Goal: Task Accomplishment & Management: Complete application form

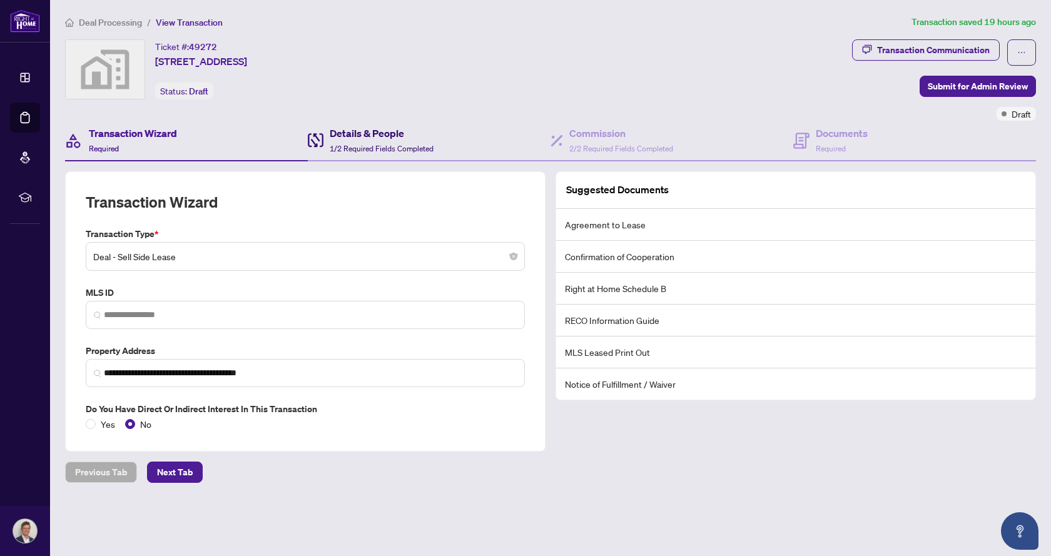
click at [371, 134] on h4 "Details & People" at bounding box center [382, 133] width 104 height 15
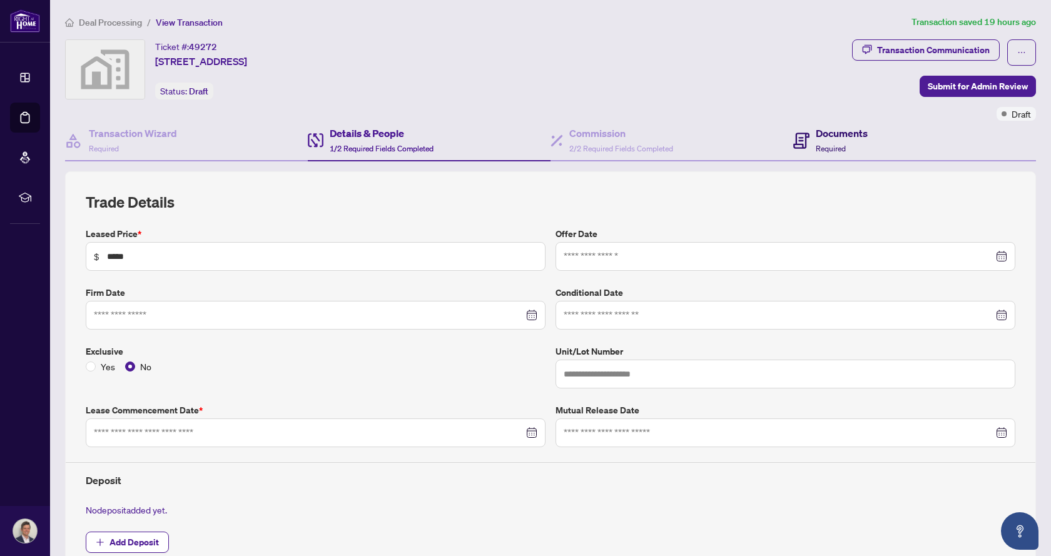
click at [822, 128] on h4 "Documents" at bounding box center [842, 133] width 52 height 15
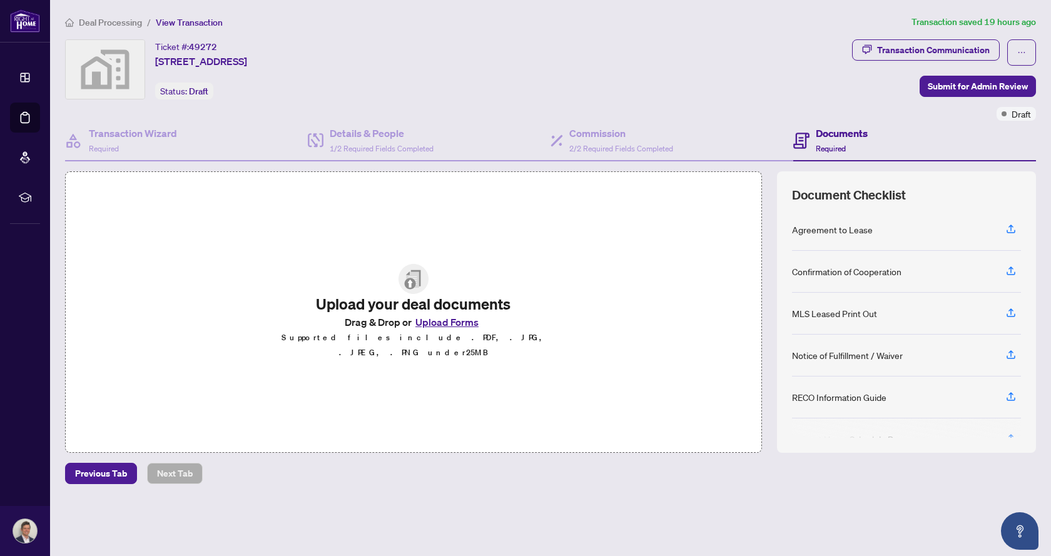
click at [88, 23] on span "Deal Processing" at bounding box center [110, 22] width 63 height 11
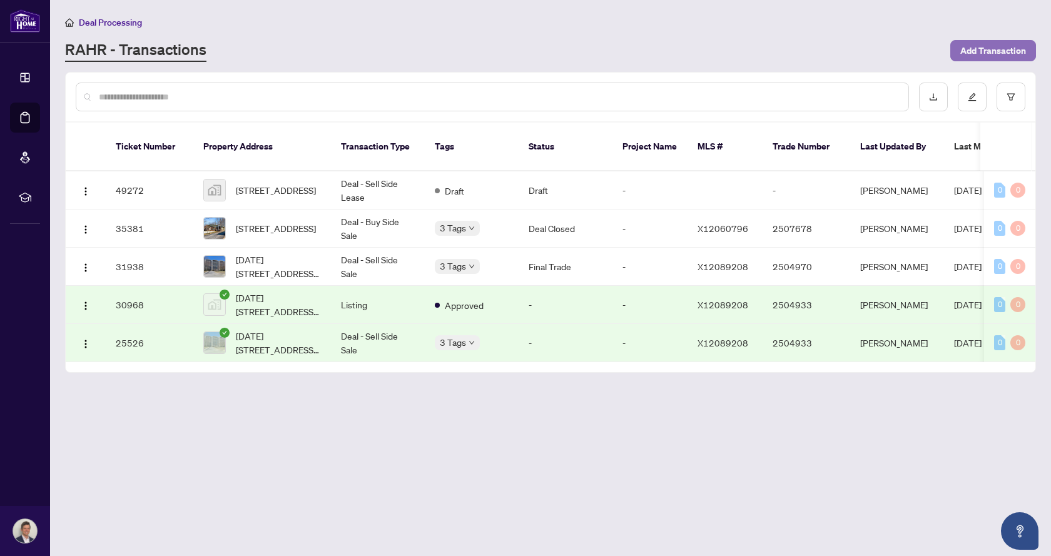
click at [983, 49] on span "Add Transaction" at bounding box center [994, 51] width 66 height 20
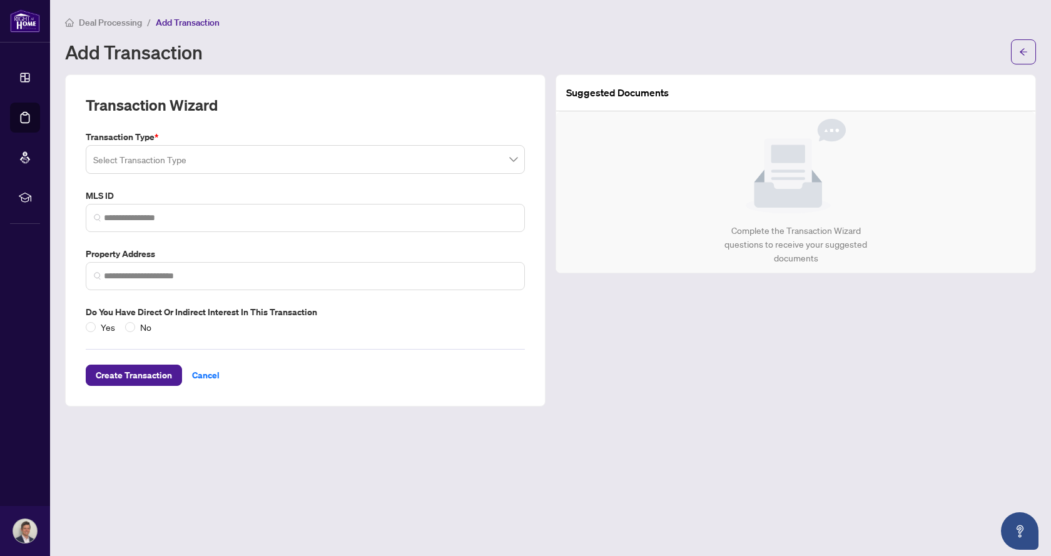
click at [513, 155] on span at bounding box center [305, 160] width 424 height 24
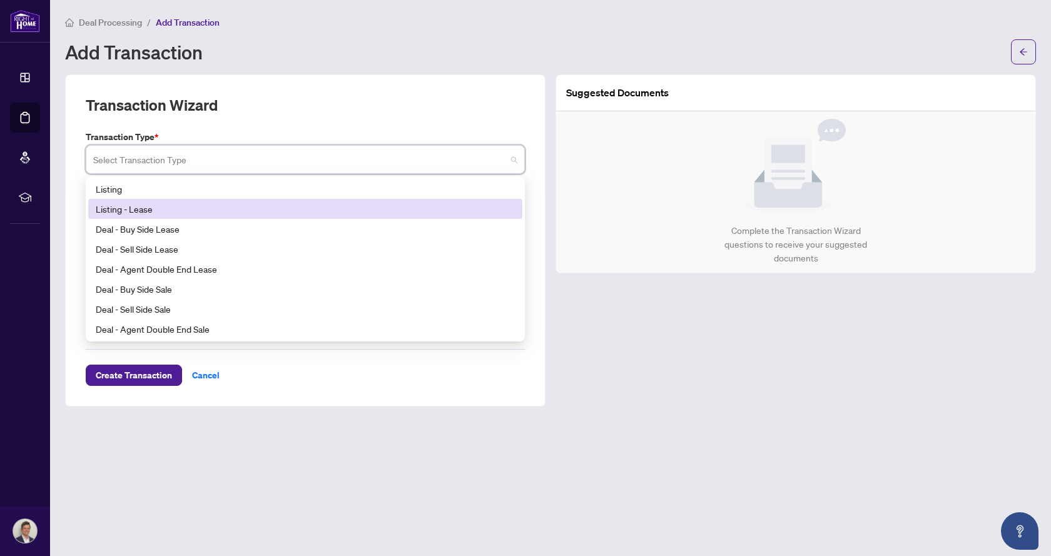
click at [136, 205] on div "Listing - Lease" at bounding box center [305, 209] width 419 height 14
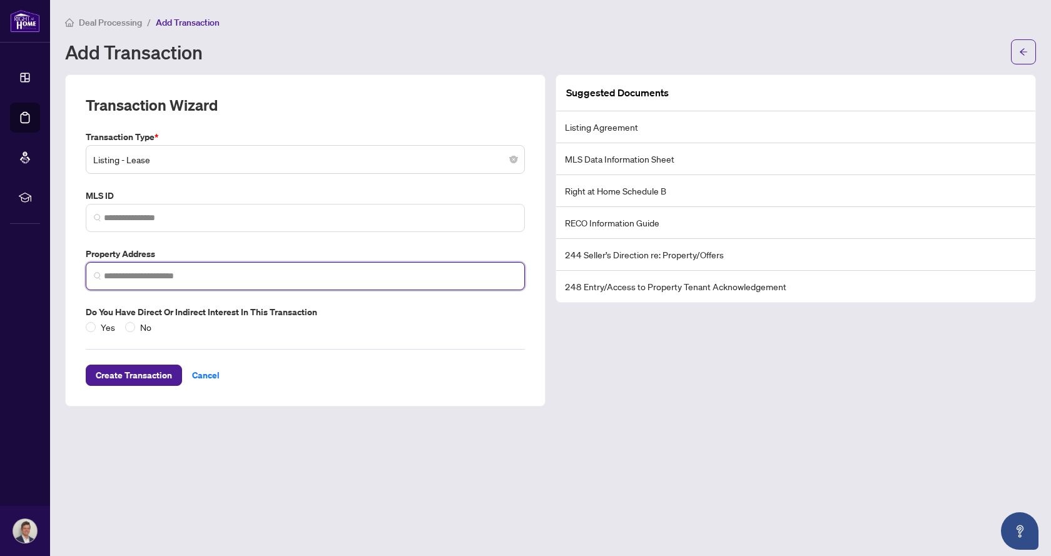
click at [188, 273] on input "search" at bounding box center [310, 276] width 413 height 13
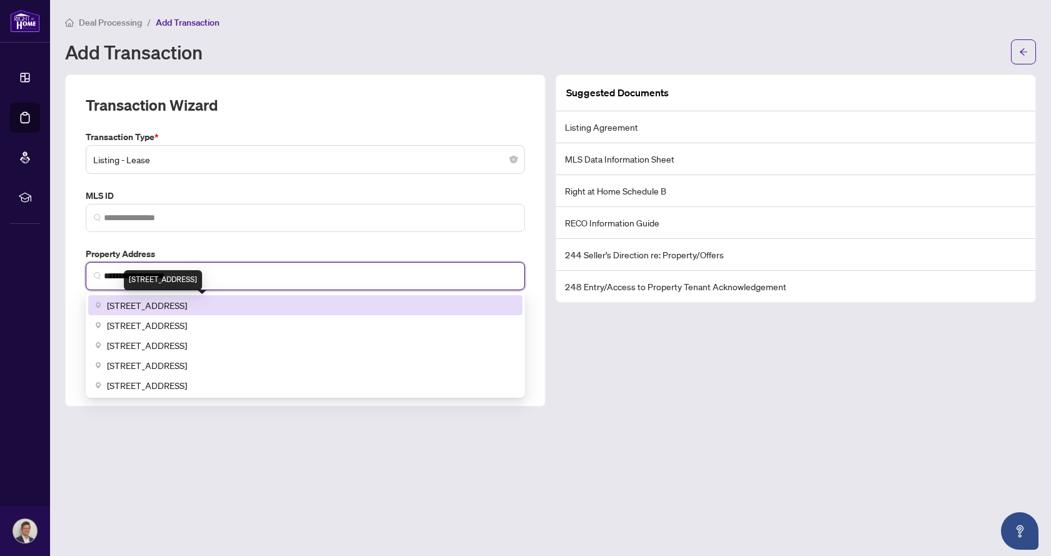
click at [187, 300] on span "[STREET_ADDRESS]" at bounding box center [147, 306] width 80 height 14
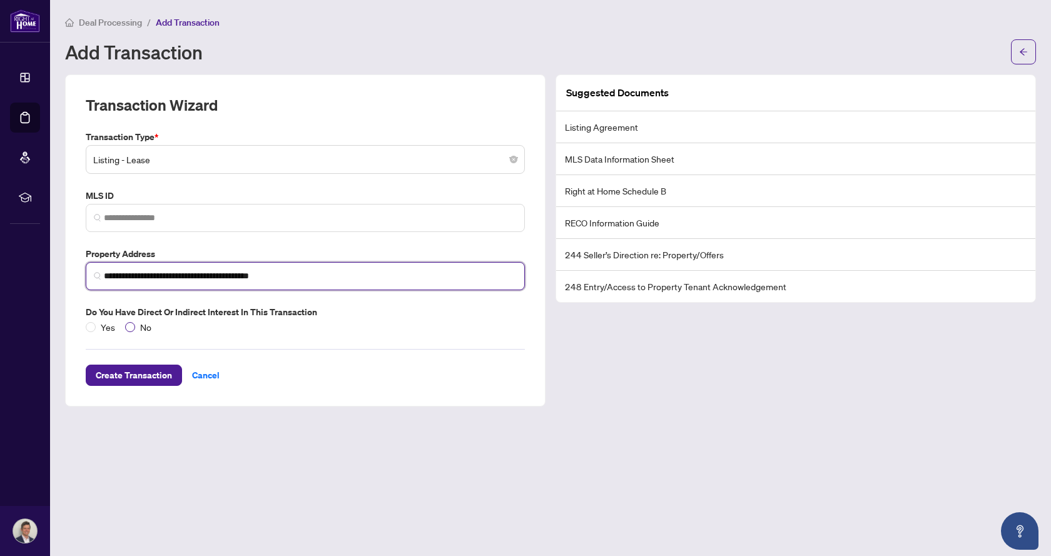
type input "**********"
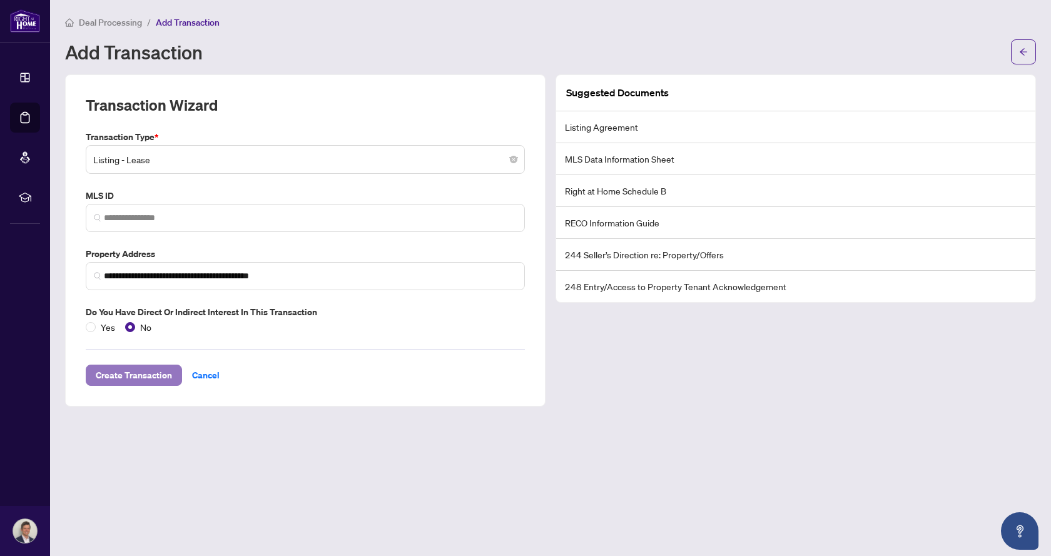
click at [138, 375] on span "Create Transaction" at bounding box center [134, 375] width 76 height 20
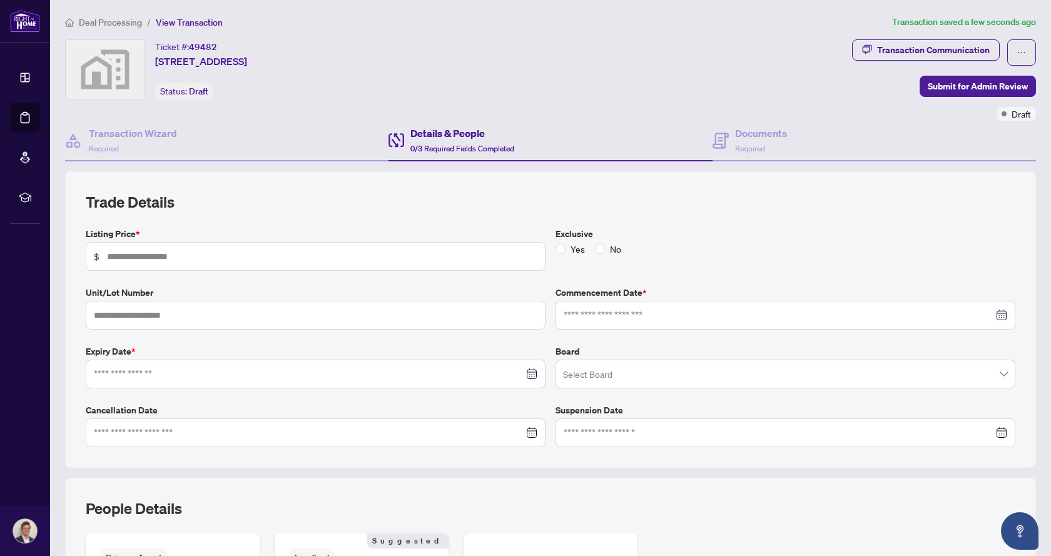
click at [111, 18] on span "Deal Processing" at bounding box center [110, 22] width 63 height 11
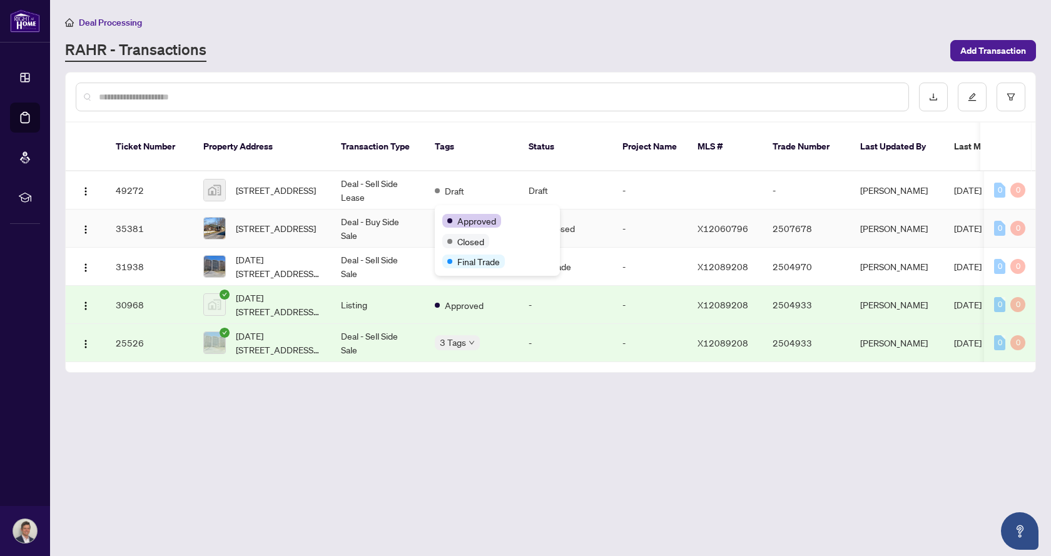
click at [465, 215] on div "Approved" at bounding box center [497, 220] width 110 height 15
click at [487, 205] on div "Approved Closed Final Trade" at bounding box center [497, 240] width 125 height 71
click at [488, 33] on div "Deal Processing [PERSON_NAME] - Transactions Add Transaction" at bounding box center [550, 38] width 971 height 47
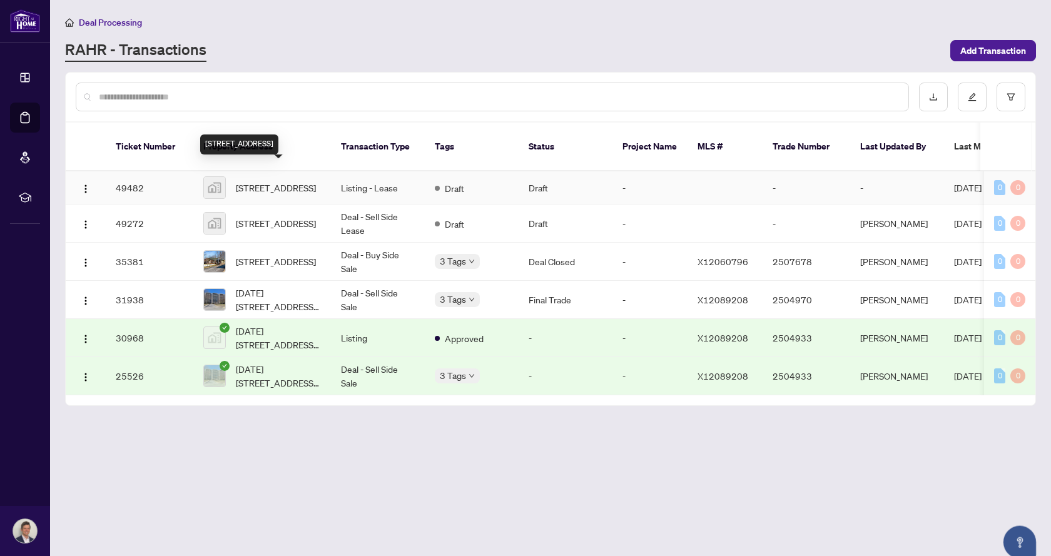
click at [271, 181] on span "[STREET_ADDRESS]" at bounding box center [276, 188] width 80 height 14
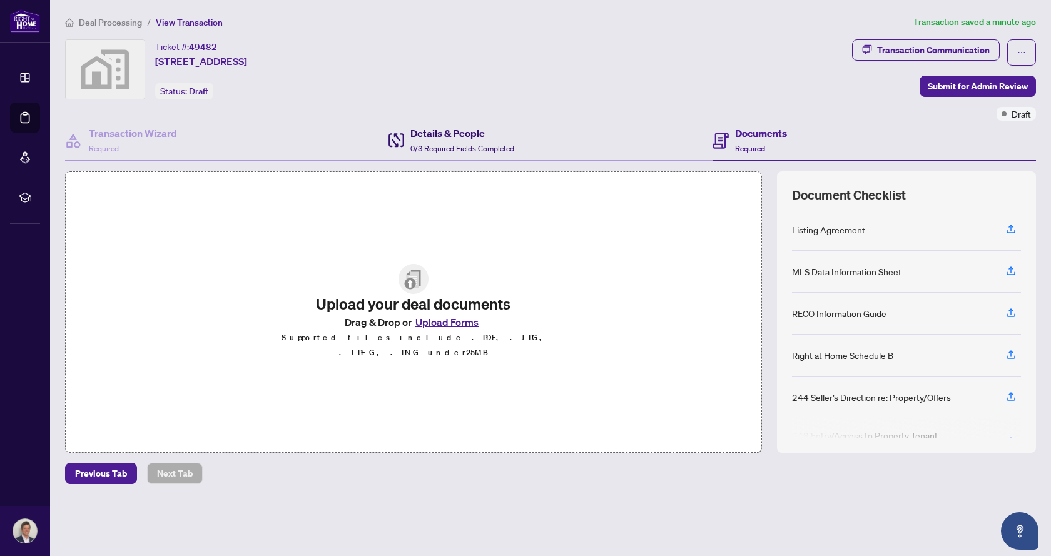
click at [451, 138] on h4 "Details & People" at bounding box center [463, 133] width 104 height 15
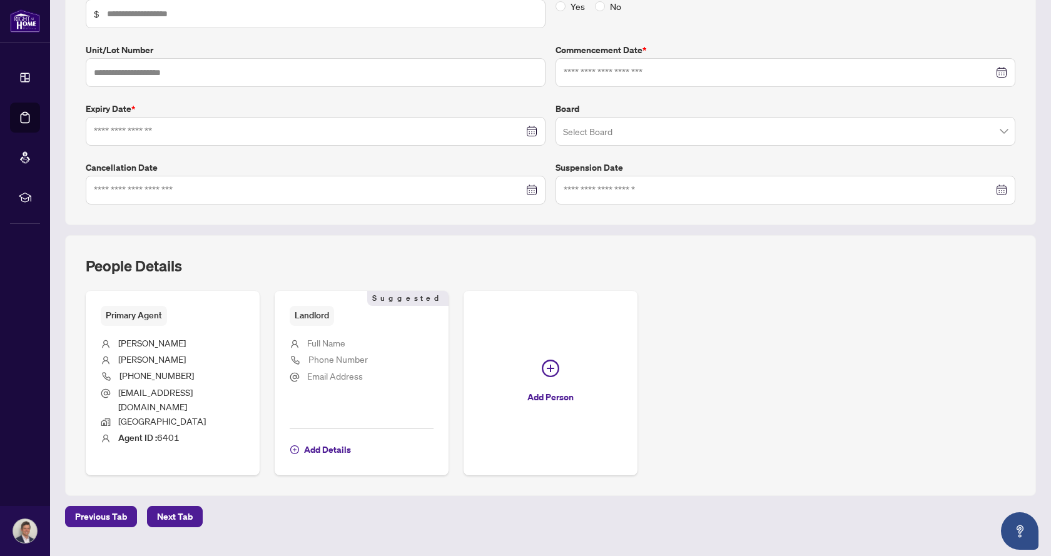
scroll to position [250, 0]
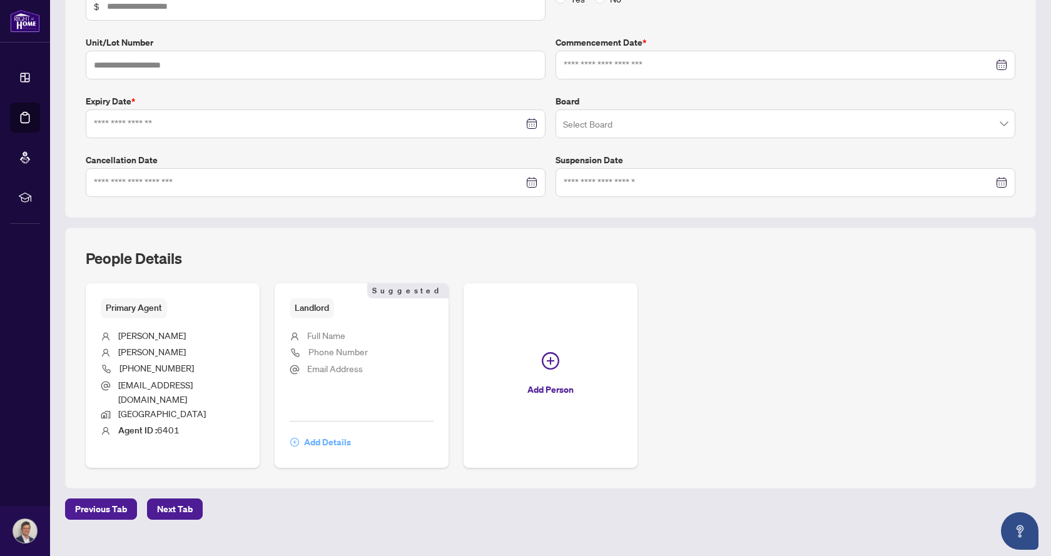
click at [333, 432] on span "Add Details" at bounding box center [327, 442] width 47 height 20
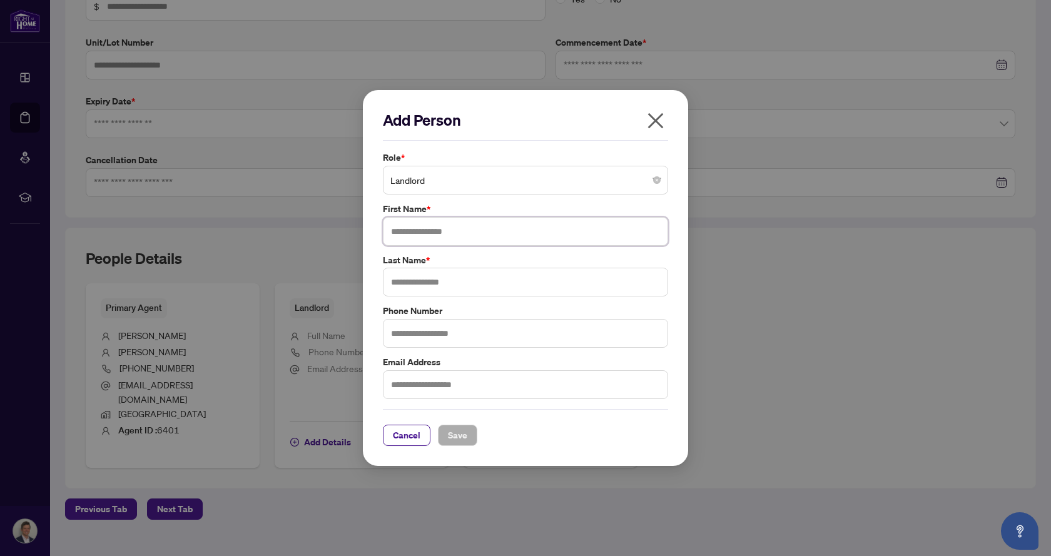
click at [432, 227] on input "text" at bounding box center [525, 231] width 285 height 29
type input "******"
type input "*******"
click at [417, 387] on input "text" at bounding box center [525, 384] width 285 height 29
type input "**********"
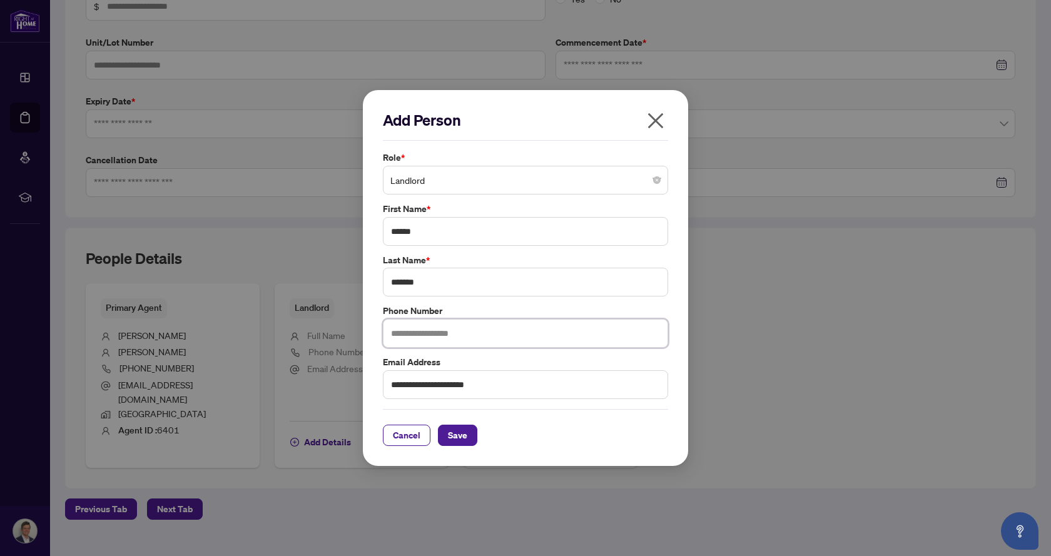
click at [402, 331] on input "text" at bounding box center [525, 333] width 285 height 29
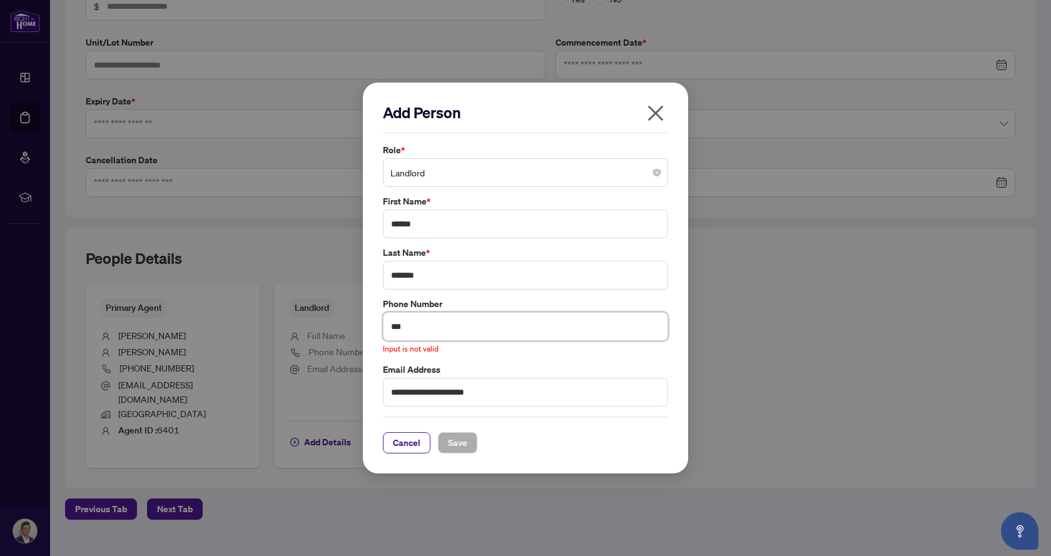
type input "**********"
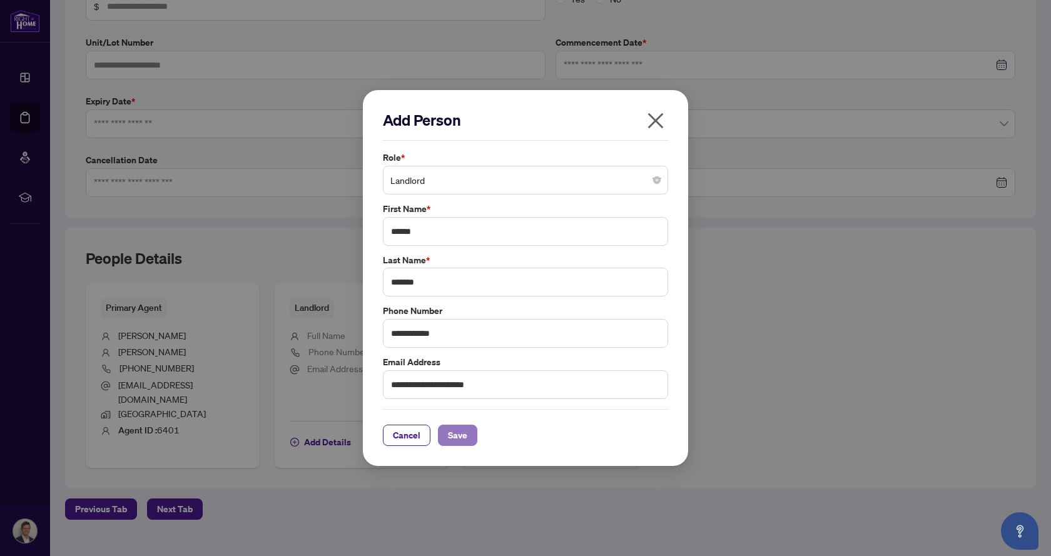
click at [458, 438] on span "Save" at bounding box center [457, 436] width 19 height 20
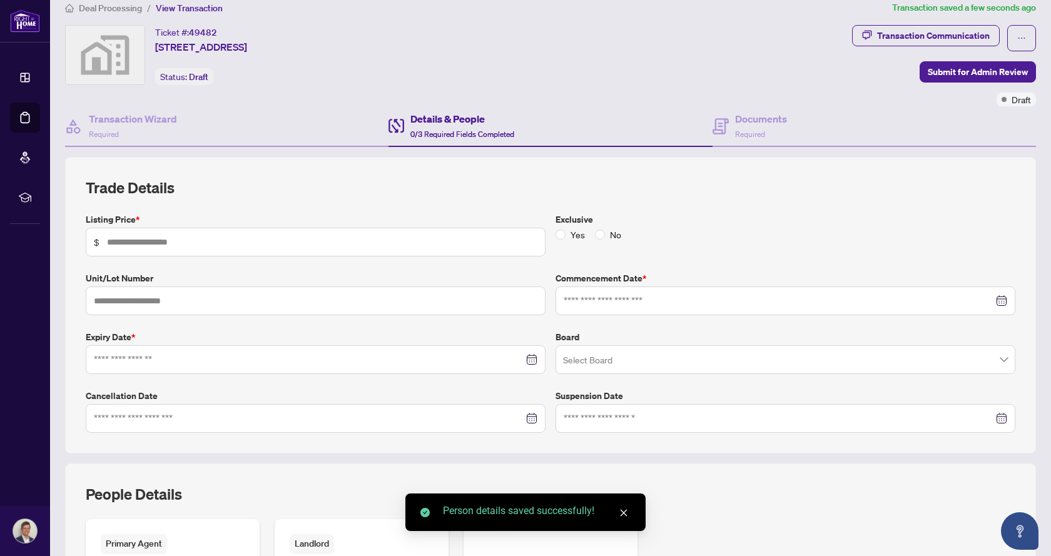
scroll to position [0, 0]
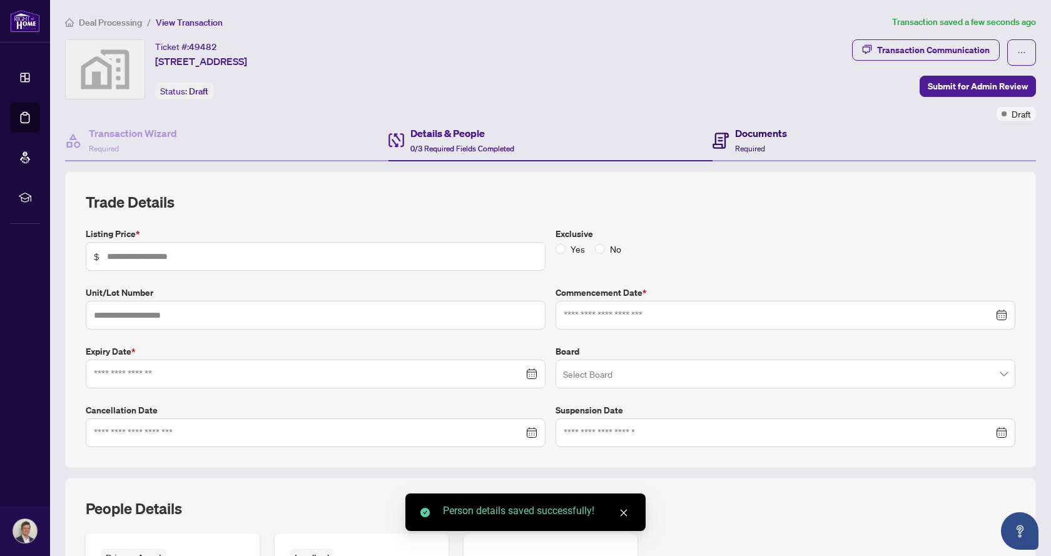
click at [745, 131] on h4 "Documents" at bounding box center [761, 133] width 52 height 15
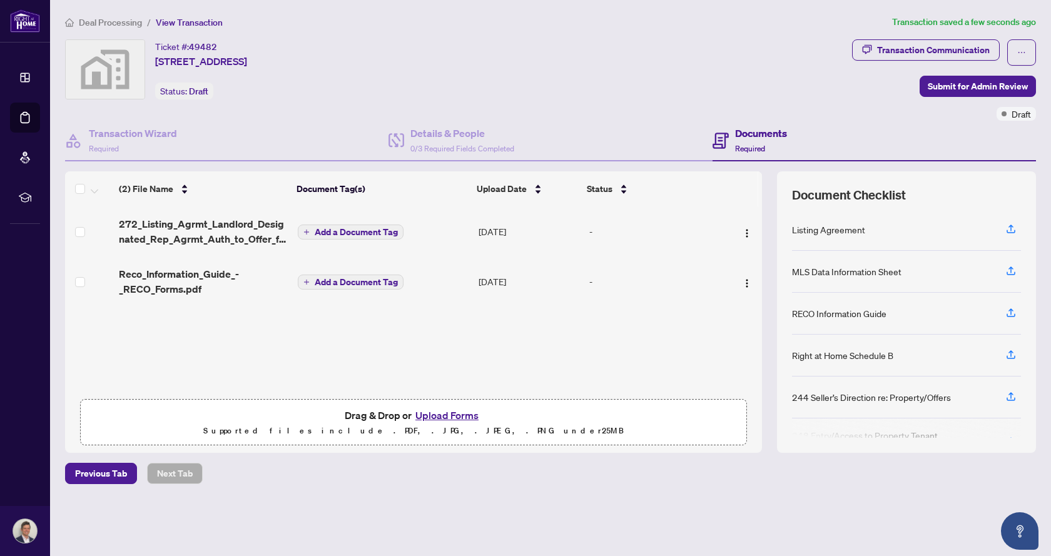
click at [342, 229] on span "Add a Document Tag" at bounding box center [356, 232] width 83 height 9
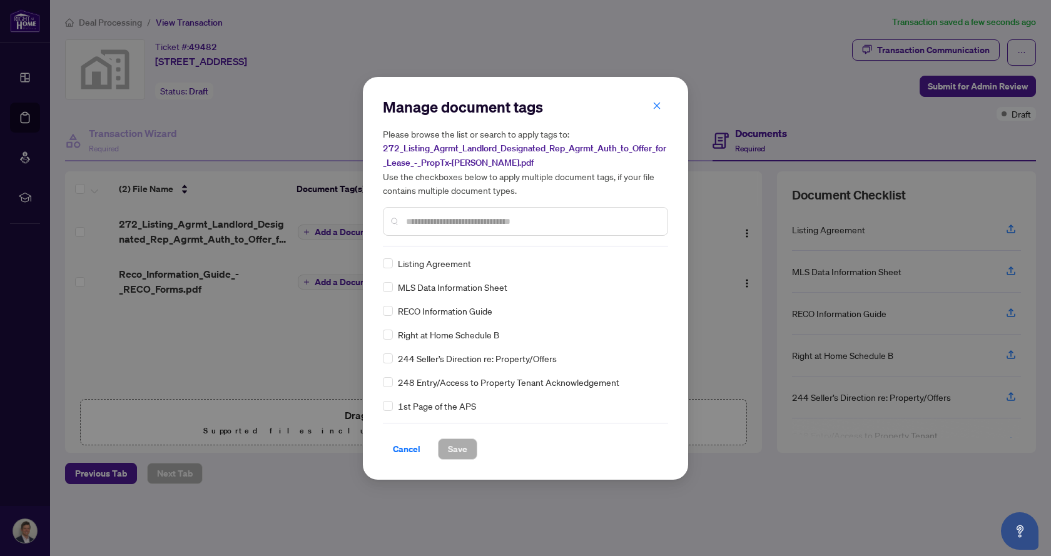
click at [454, 241] on div "Manage document tags Please browse the list or search to apply tags to: 272_Lis…" at bounding box center [525, 172] width 285 height 150
click at [432, 222] on input "text" at bounding box center [532, 222] width 252 height 14
click at [468, 453] on button "Save" at bounding box center [457, 449] width 39 height 21
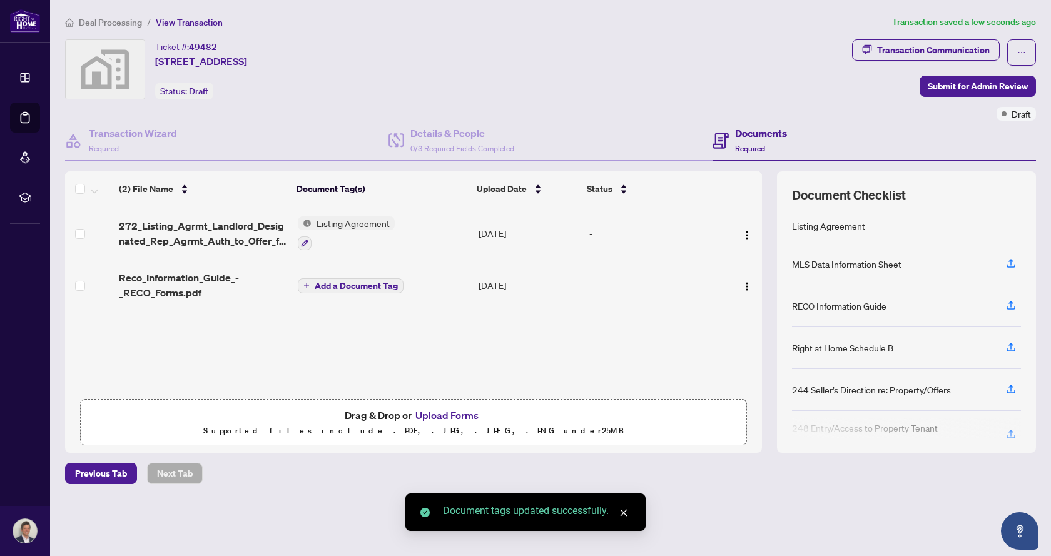
click at [356, 285] on span "Add a Document Tag" at bounding box center [356, 286] width 83 height 9
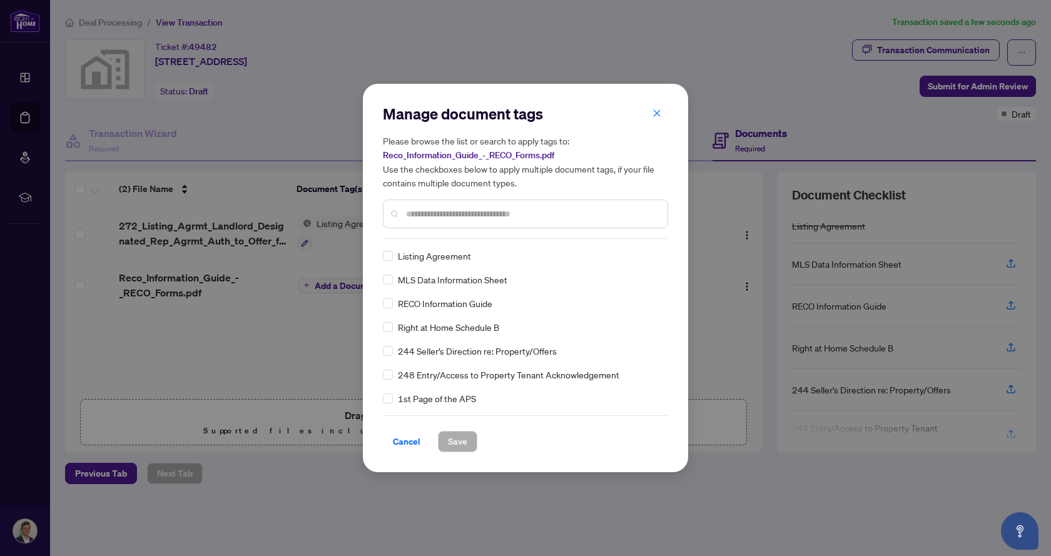
click at [426, 212] on input "text" at bounding box center [532, 214] width 252 height 14
type input "****"
click at [457, 447] on span "Save" at bounding box center [457, 442] width 19 height 20
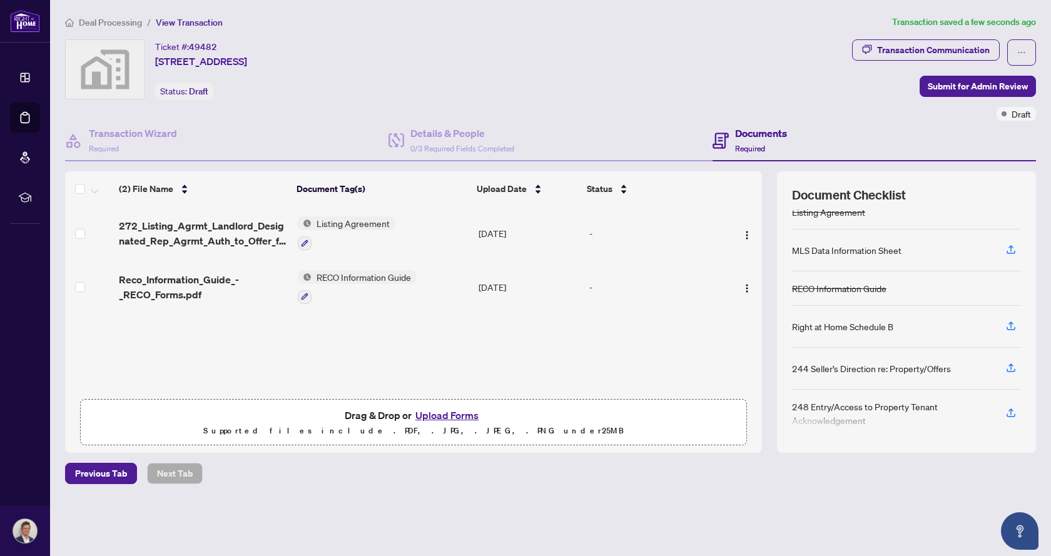
scroll to position [18, 0]
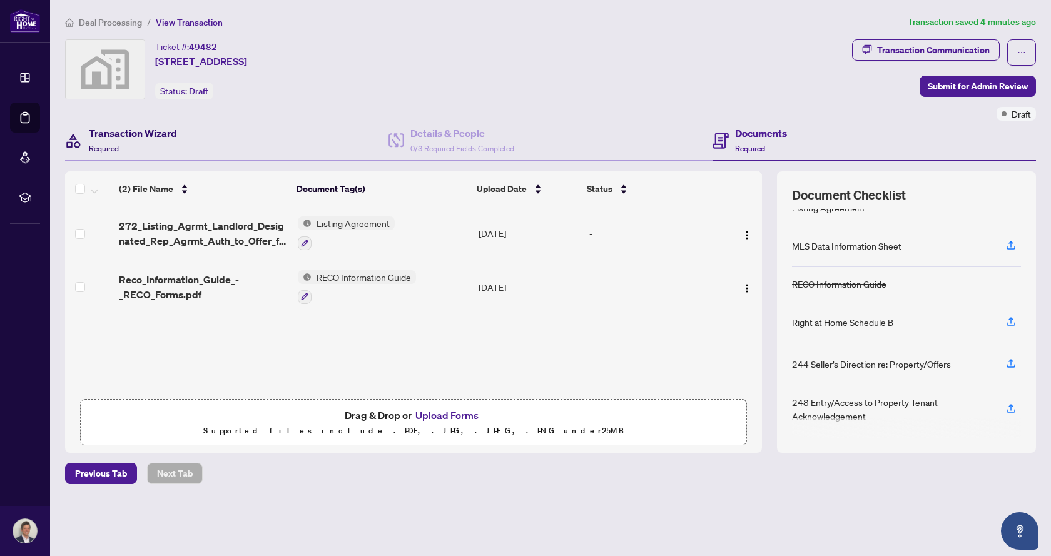
click at [130, 136] on h4 "Transaction Wizard" at bounding box center [133, 133] width 88 height 15
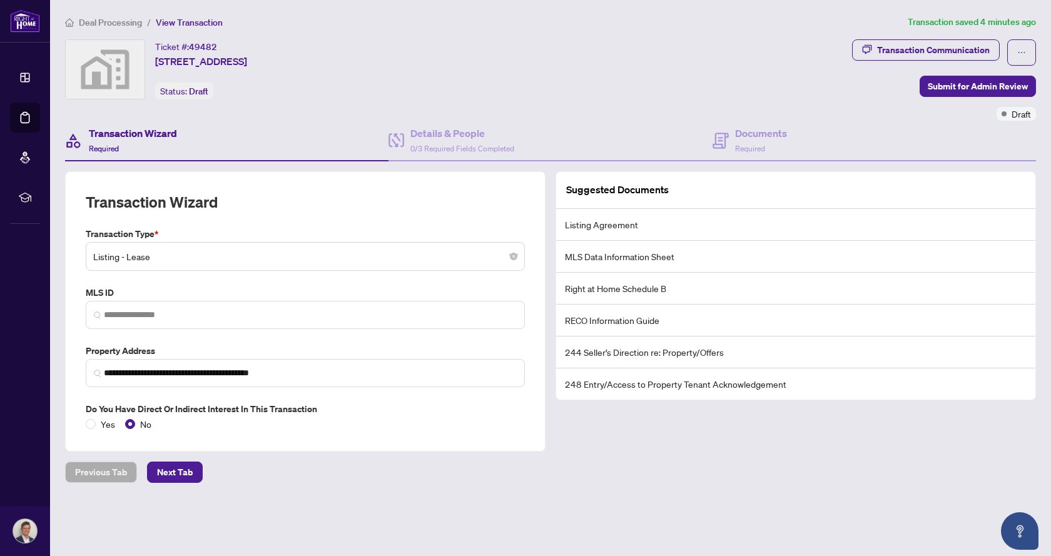
click at [96, 23] on span "Deal Processing" at bounding box center [110, 22] width 63 height 11
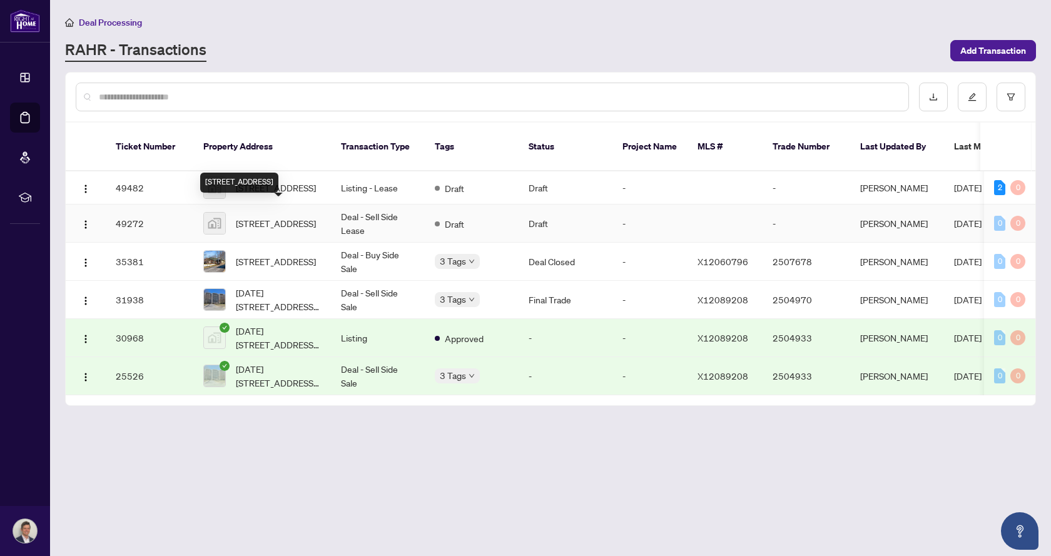
click at [263, 217] on span "[STREET_ADDRESS]" at bounding box center [276, 224] width 80 height 14
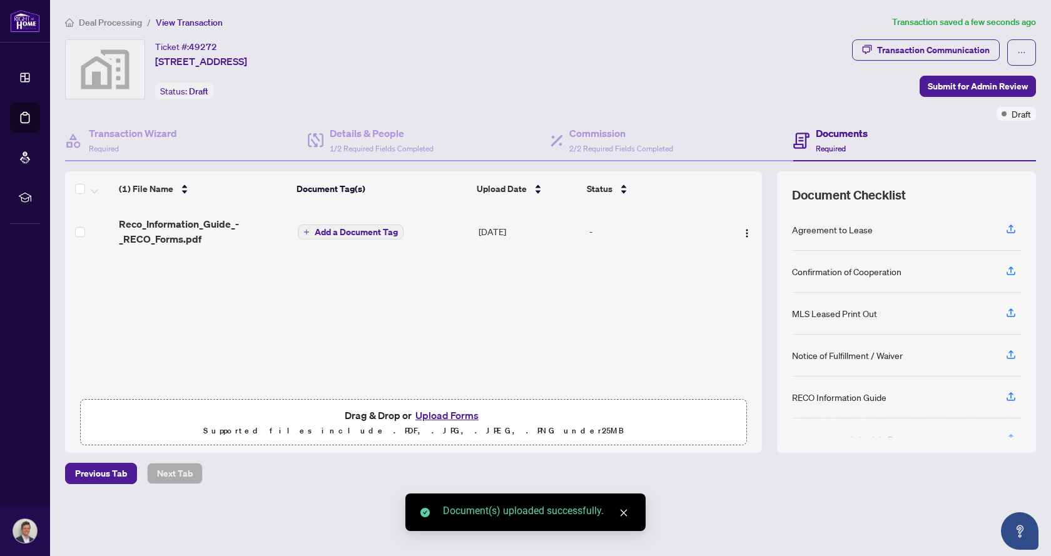
click at [349, 230] on span "Add a Document Tag" at bounding box center [356, 232] width 83 height 9
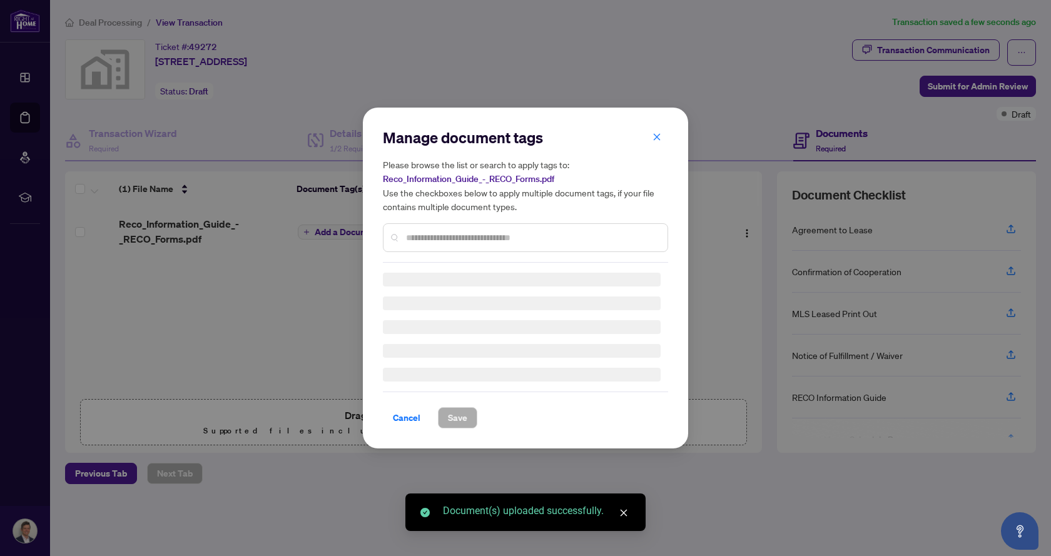
click at [436, 237] on div "Manage document tags Please browse the list or search to apply tags to: Reco_In…" at bounding box center [525, 195] width 285 height 135
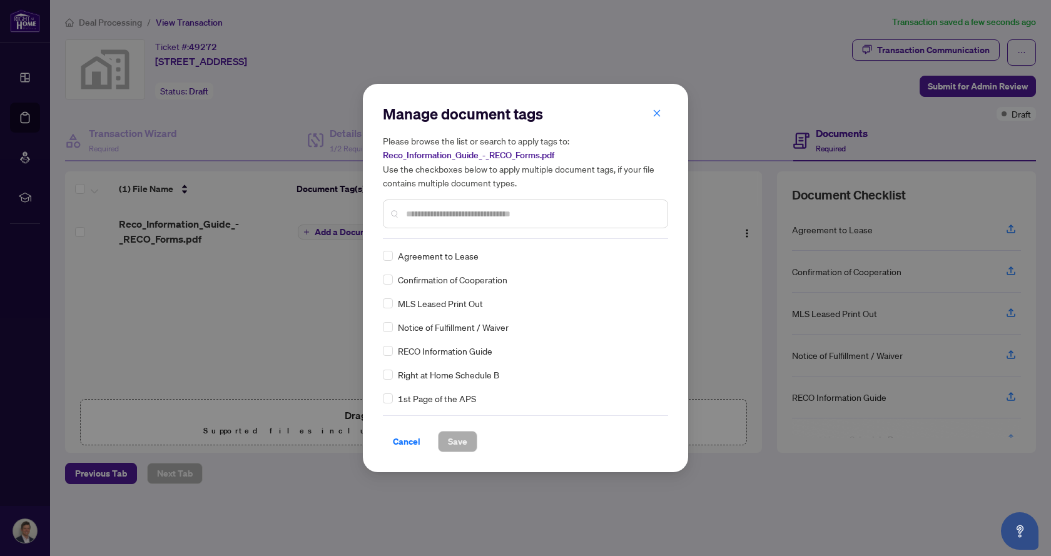
click at [436, 237] on div "Manage document tags Please browse the list or search to apply tags to: Reco_In…" at bounding box center [525, 171] width 285 height 135
click at [436, 221] on div at bounding box center [525, 214] width 285 height 29
click at [437, 204] on div at bounding box center [525, 214] width 285 height 29
drag, startPoint x: 437, startPoint y: 206, endPoint x: 443, endPoint y: 215, distance: 11.3
click at [437, 207] on div at bounding box center [525, 214] width 285 height 29
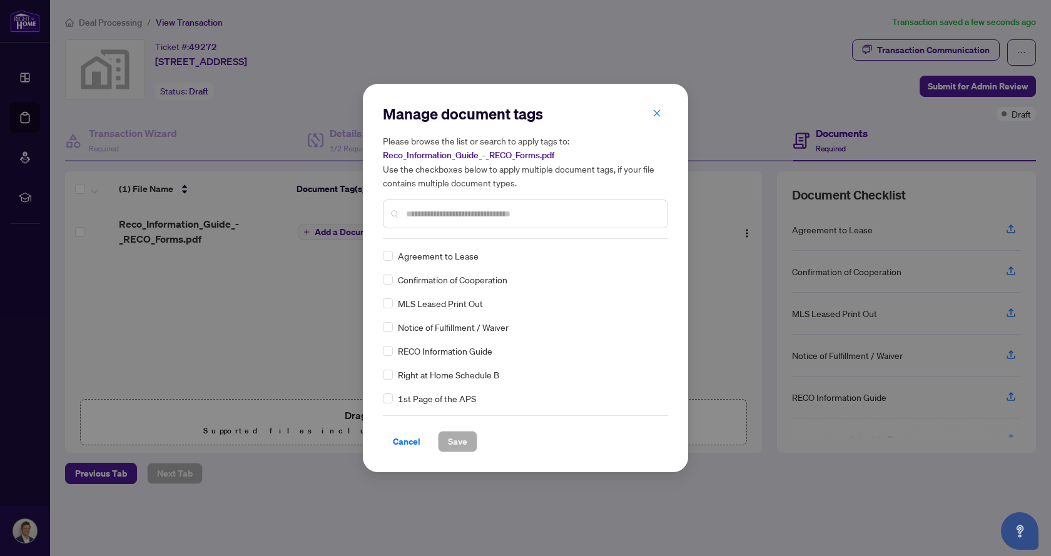
click at [443, 215] on input "text" at bounding box center [532, 214] width 252 height 14
type input "****"
click at [454, 445] on span "Save" at bounding box center [457, 442] width 19 height 20
